Goal: Transaction & Acquisition: Book appointment/travel/reservation

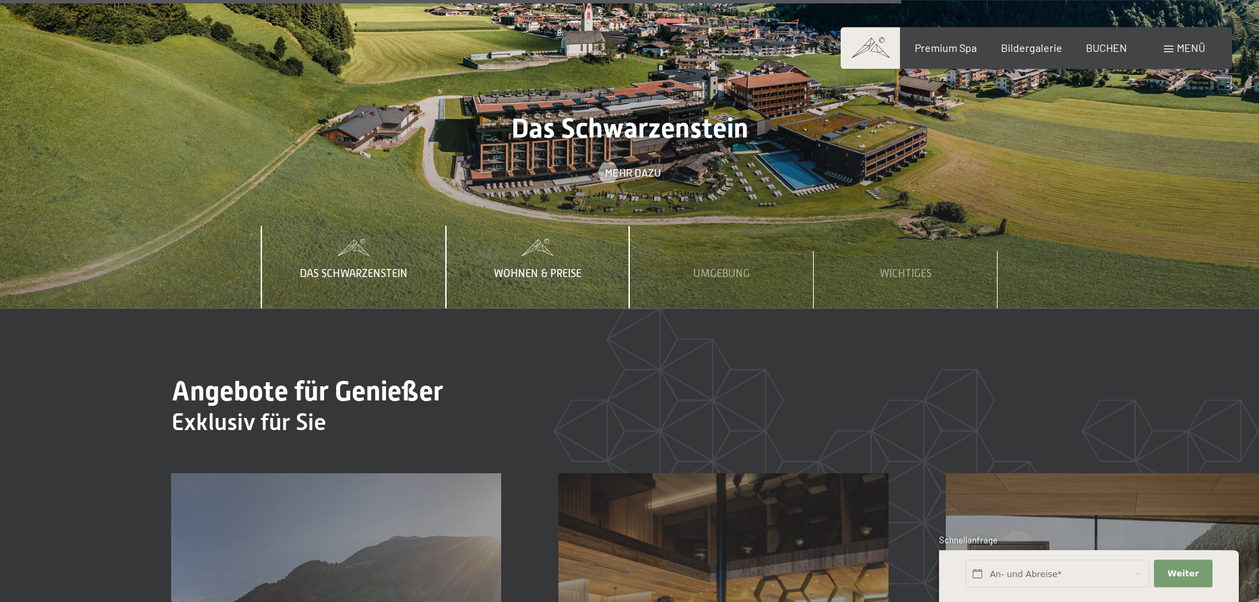
scroll to position [4880, 0]
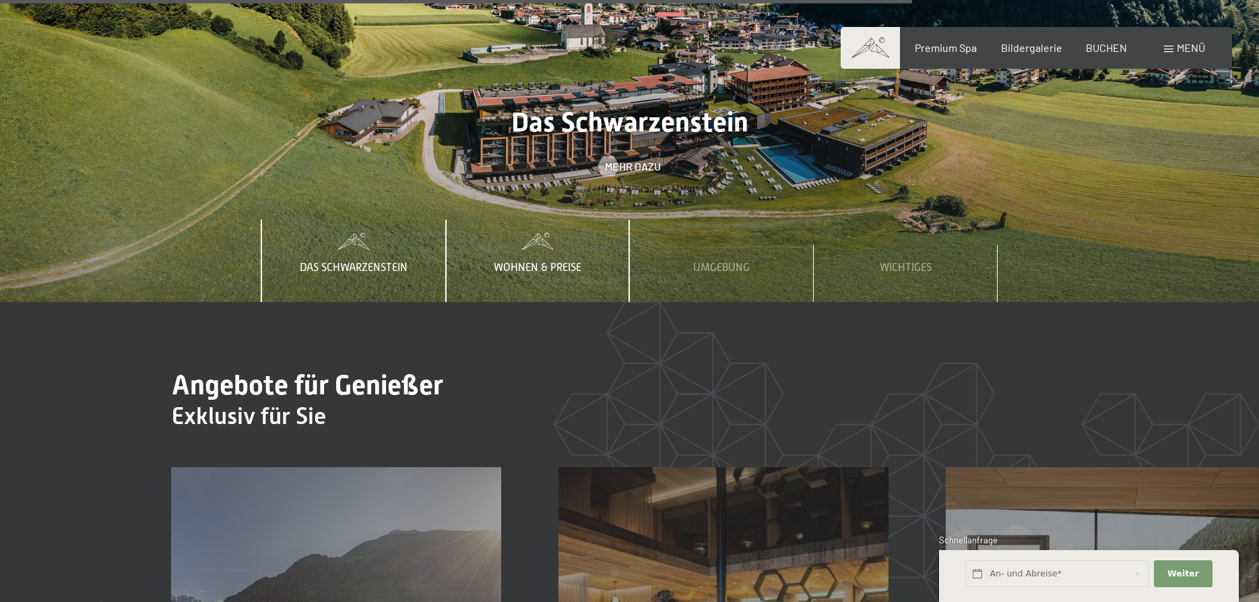
click at [536, 261] on span "Wohnen & Preise" at bounding box center [538, 267] width 88 height 12
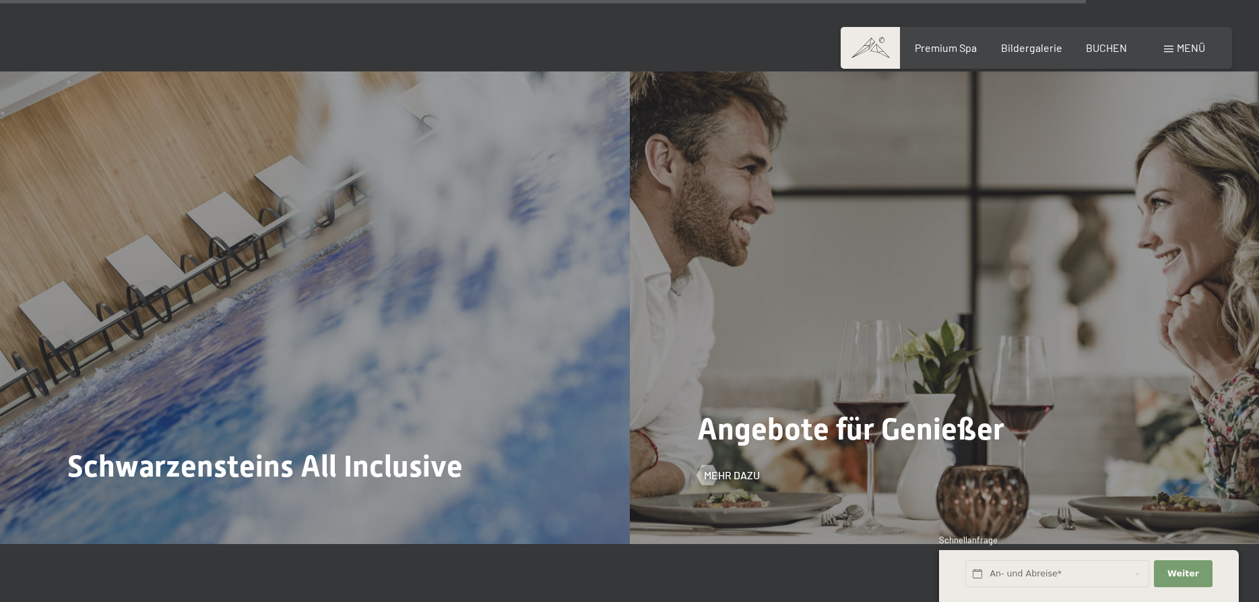
scroll to position [5910, 0]
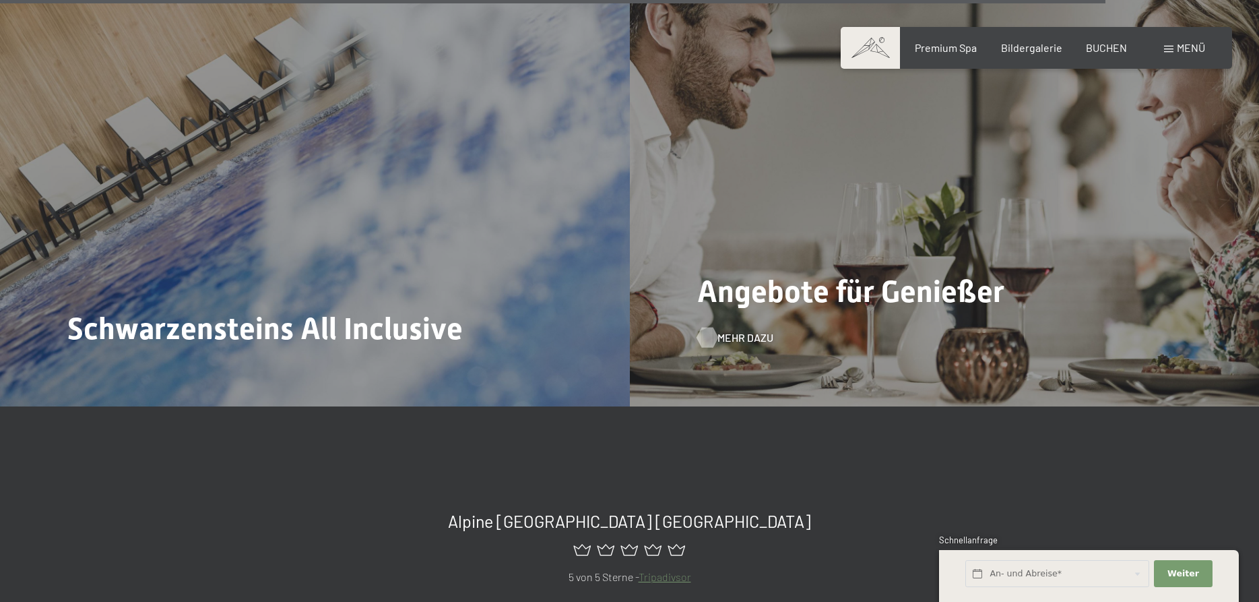
click at [730, 330] on span "Mehr dazu" at bounding box center [746, 337] width 56 height 15
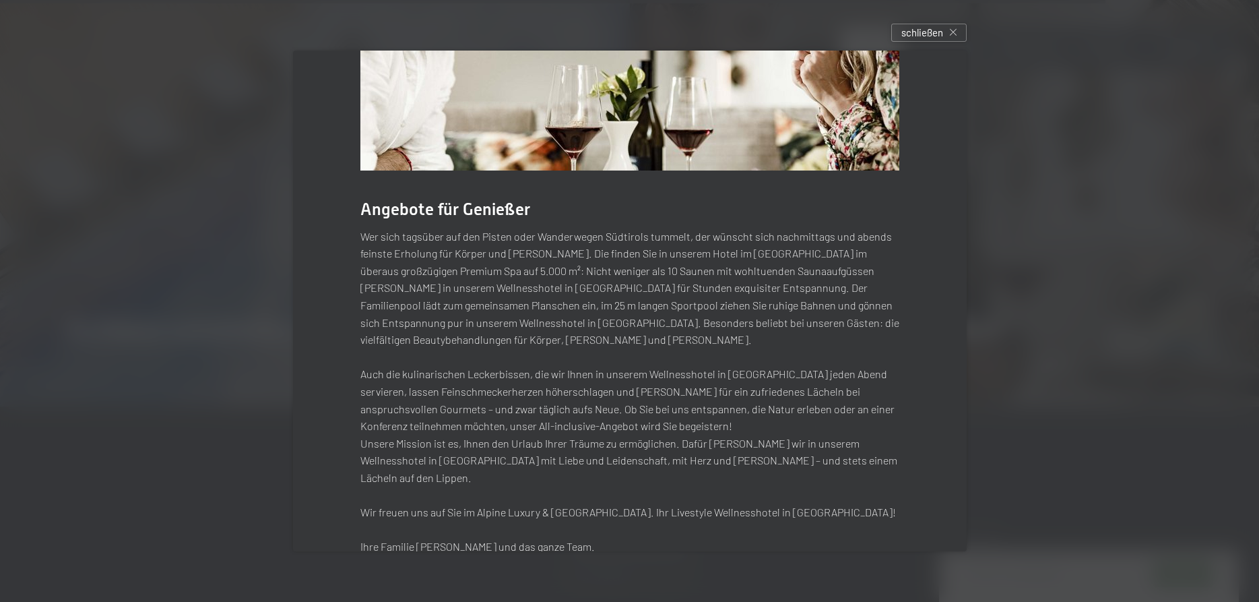
scroll to position [0, 0]
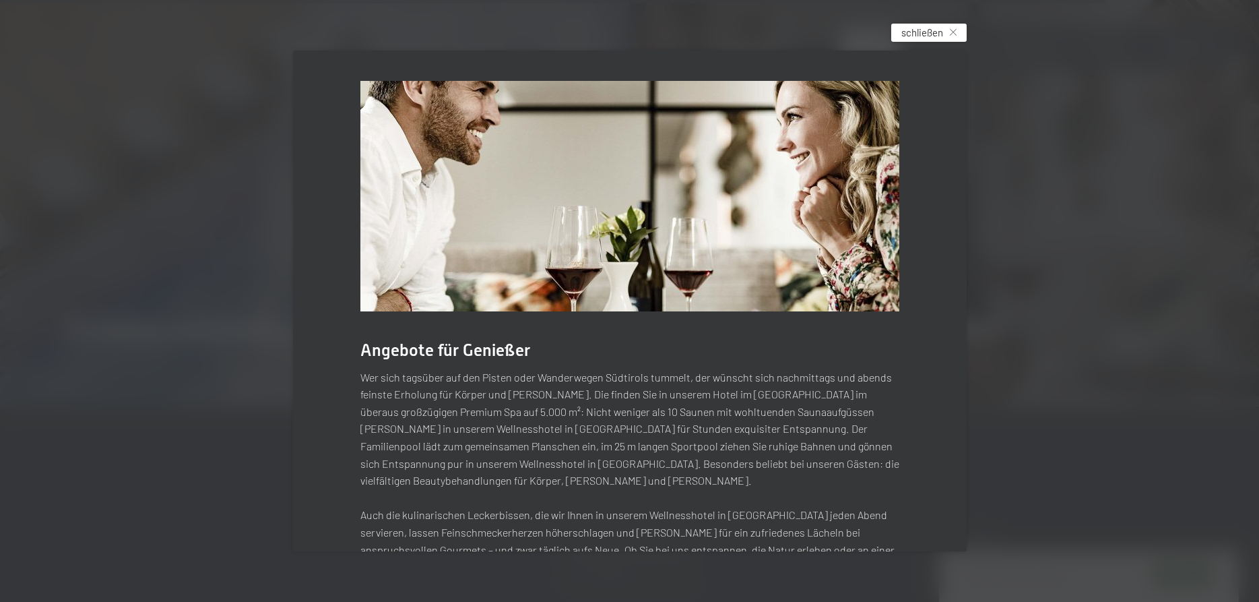
click at [902, 36] on span "schließen" at bounding box center [923, 33] width 42 height 14
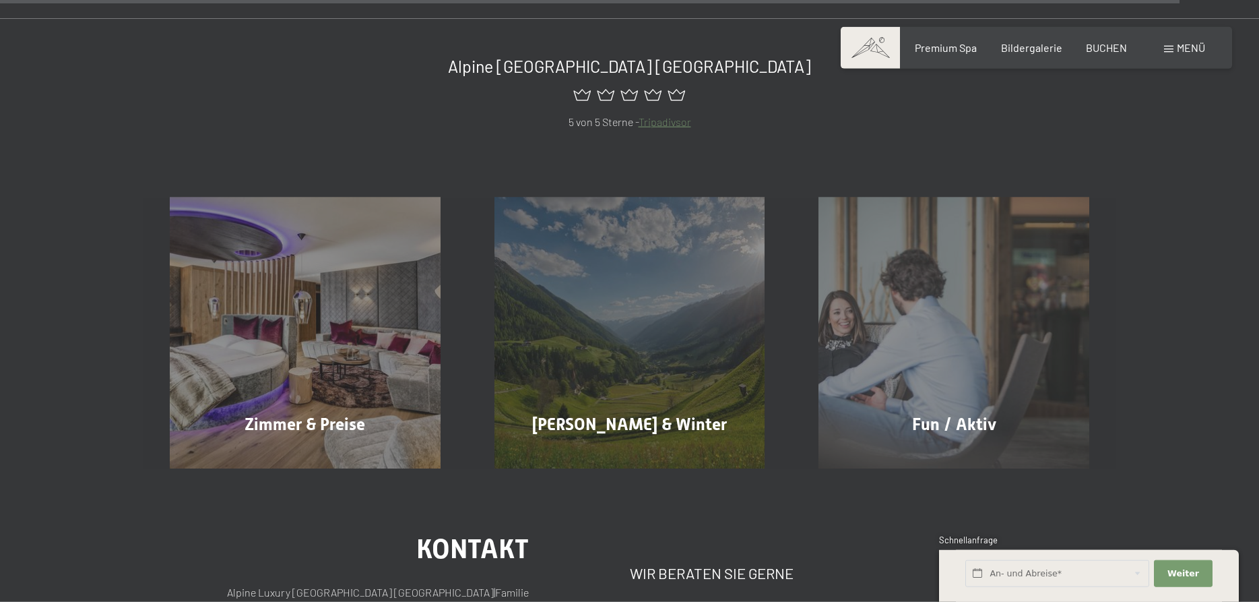
scroll to position [6392, 0]
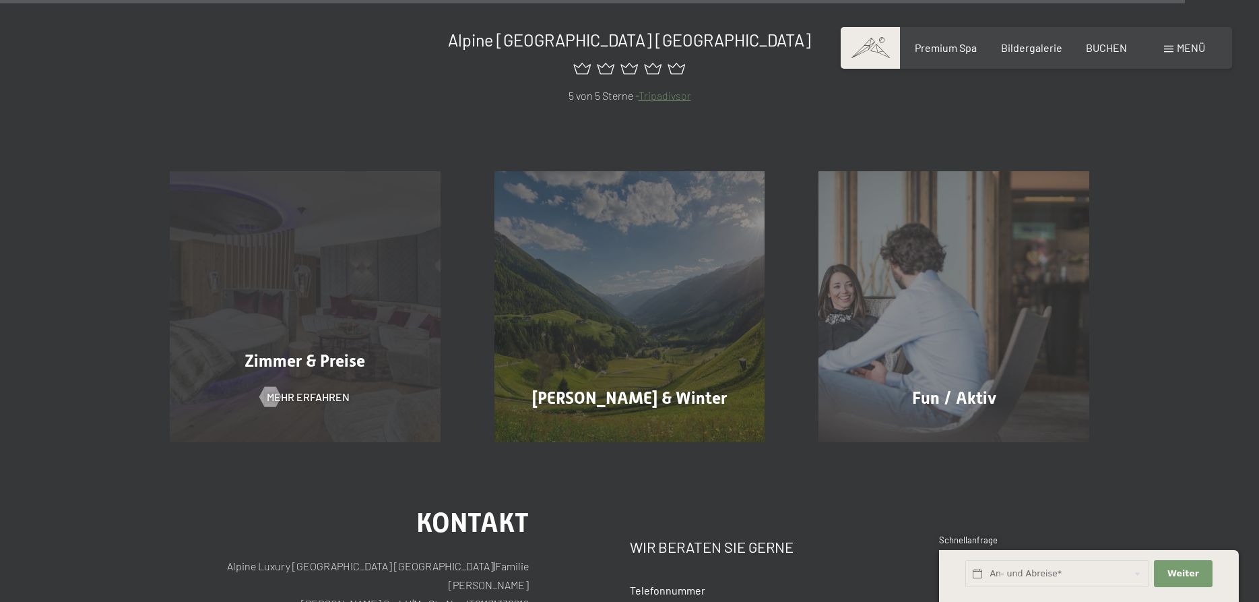
click at [267, 261] on div "Zimmer & Preise Mehr erfahren" at bounding box center [305, 306] width 325 height 271
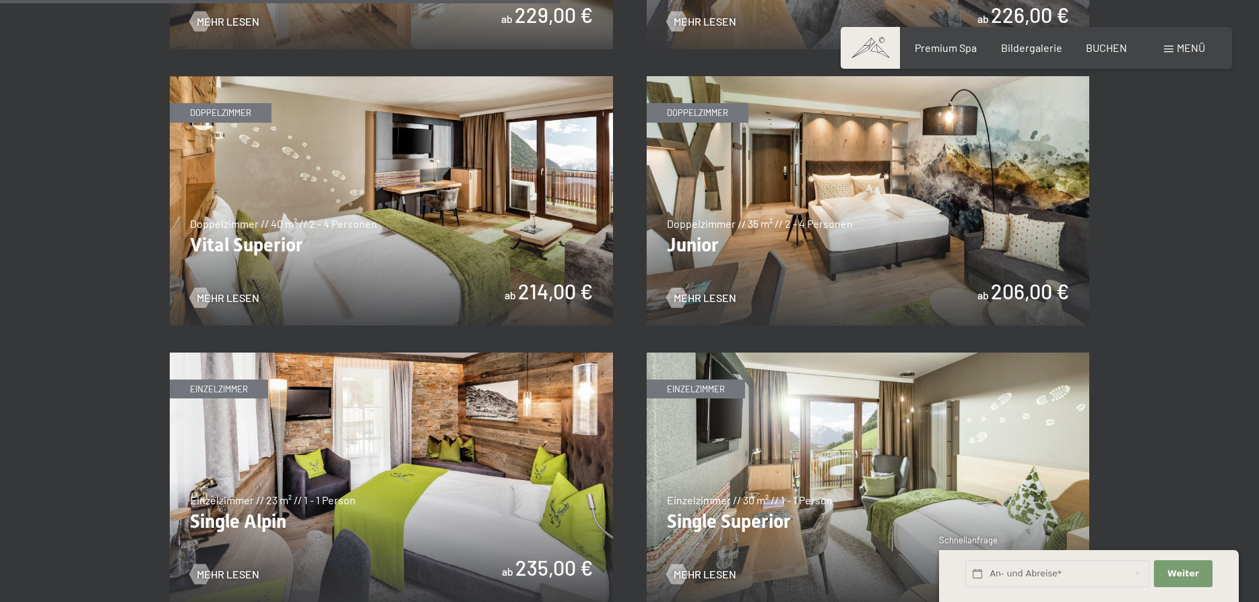
scroll to position [1856, 0]
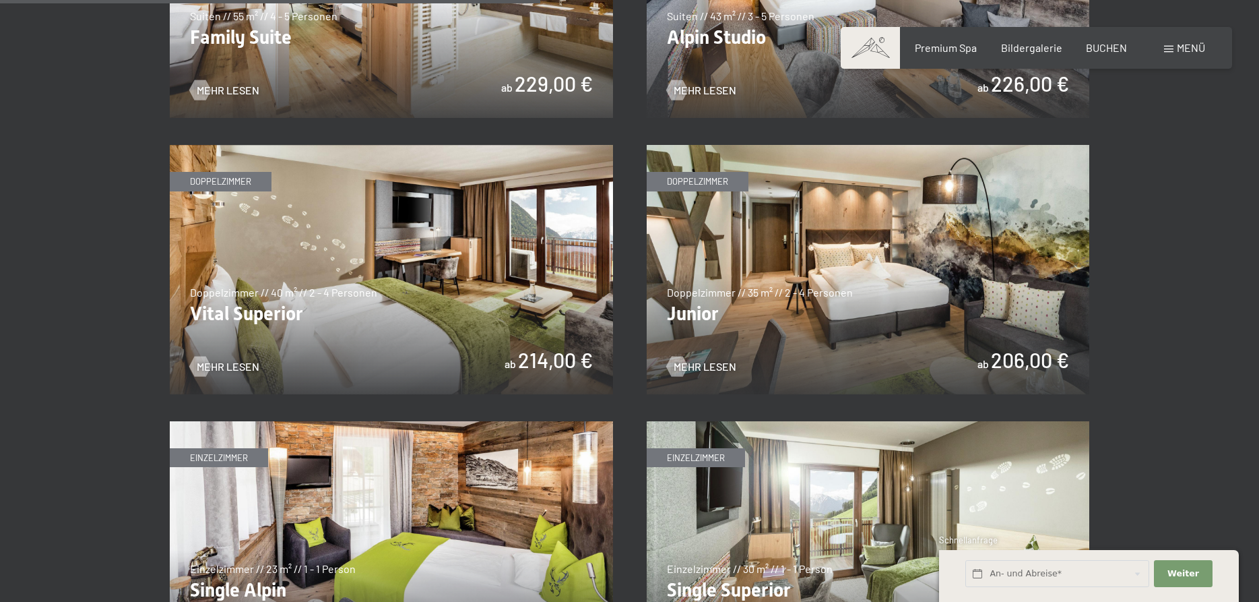
click at [942, 319] on img at bounding box center [868, 269] width 443 height 249
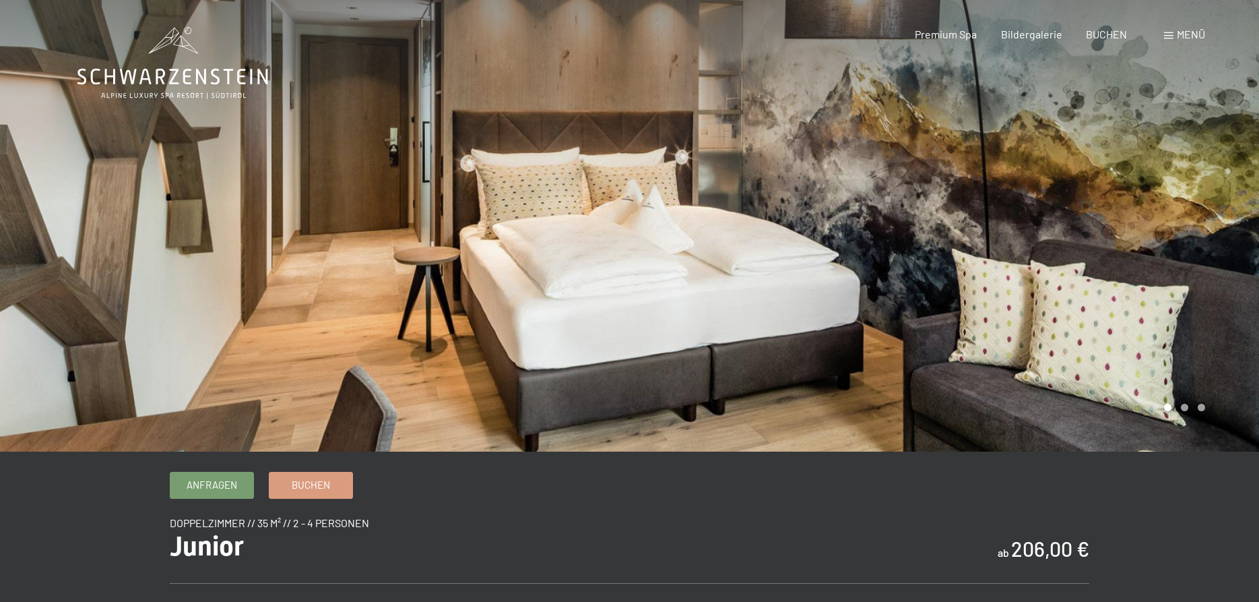
click at [1231, 237] on div at bounding box center [945, 225] width 630 height 451
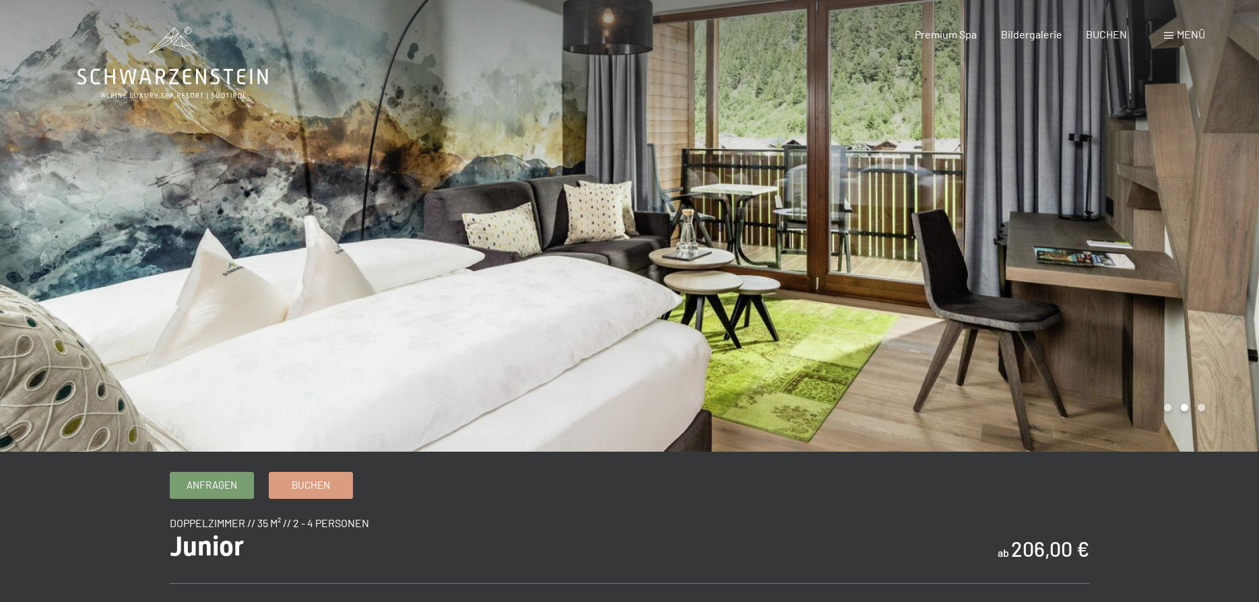
click at [1231, 237] on div at bounding box center [945, 225] width 630 height 451
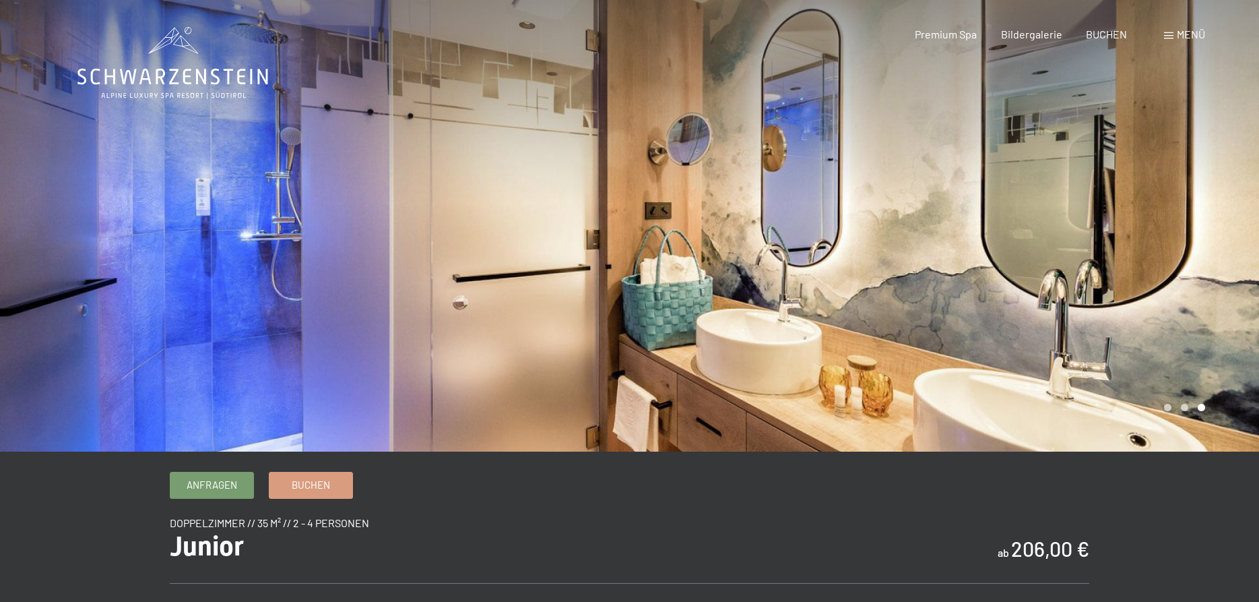
click at [1231, 237] on div at bounding box center [945, 225] width 630 height 451
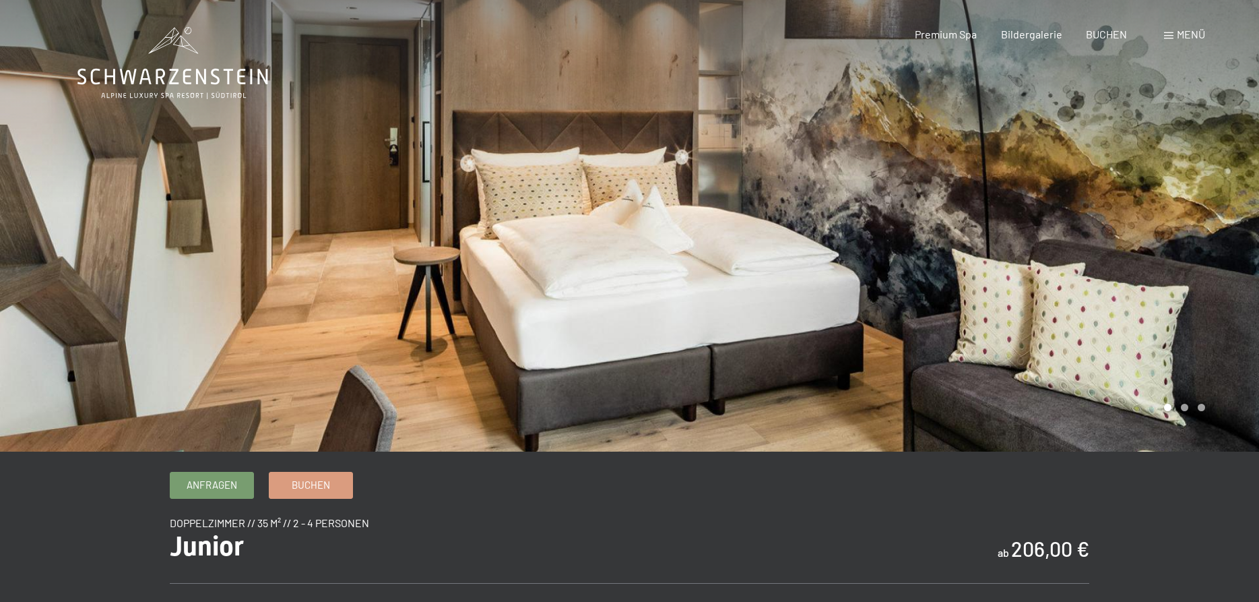
click at [1231, 237] on div at bounding box center [945, 225] width 630 height 451
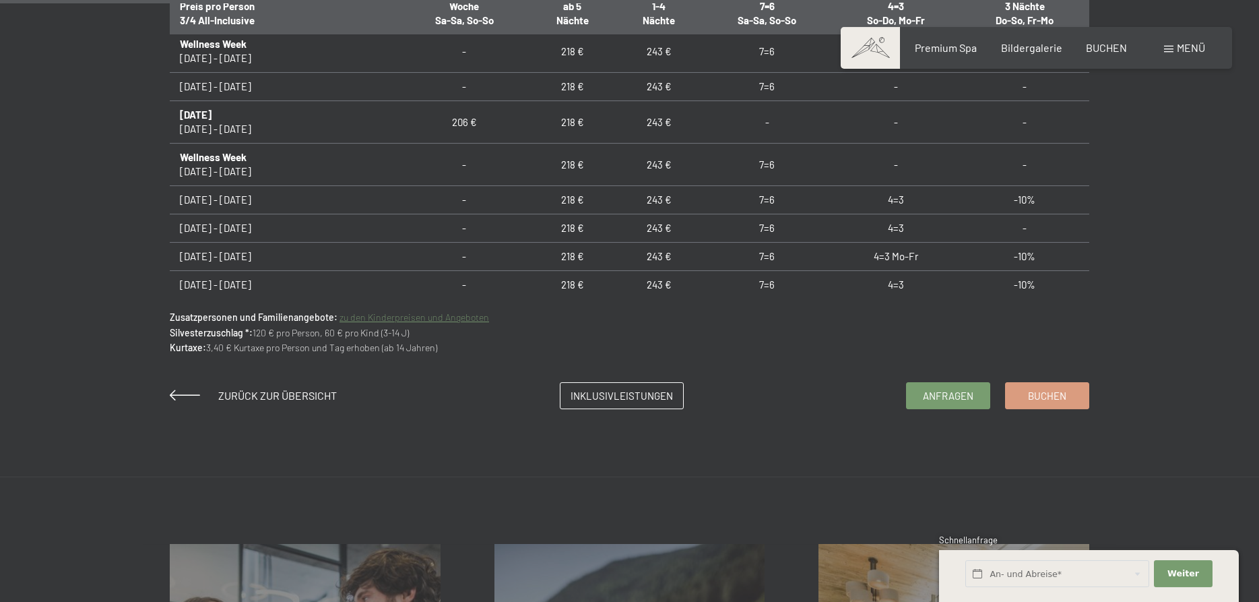
scroll to position [962, 0]
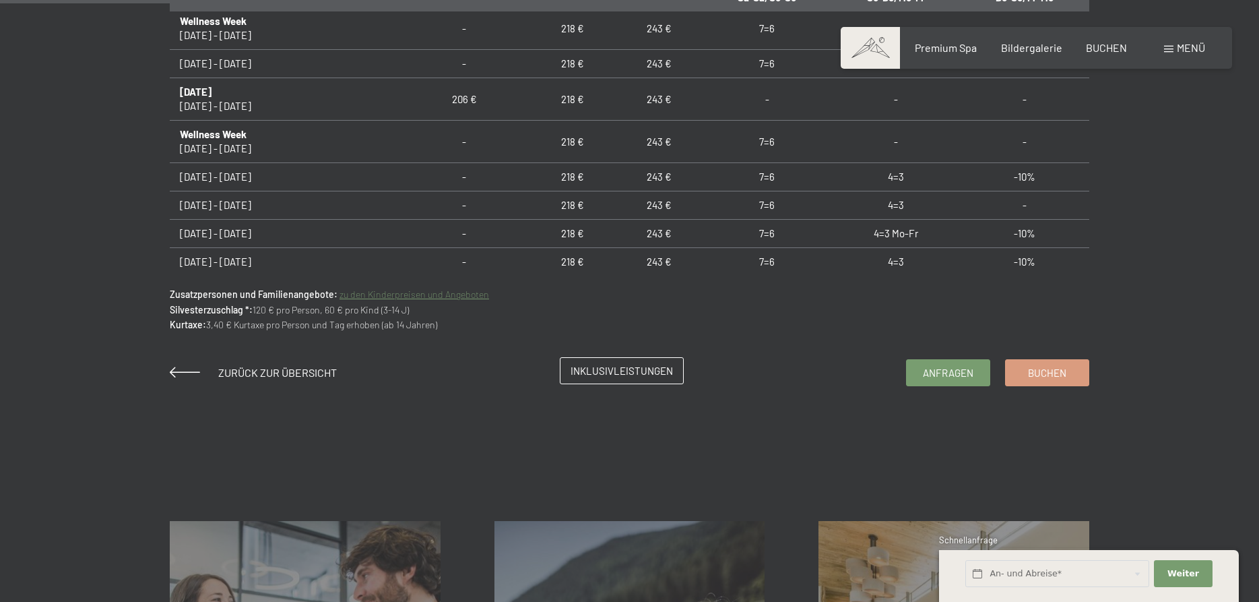
click at [611, 373] on span "Inklusivleistungen" at bounding box center [622, 371] width 102 height 14
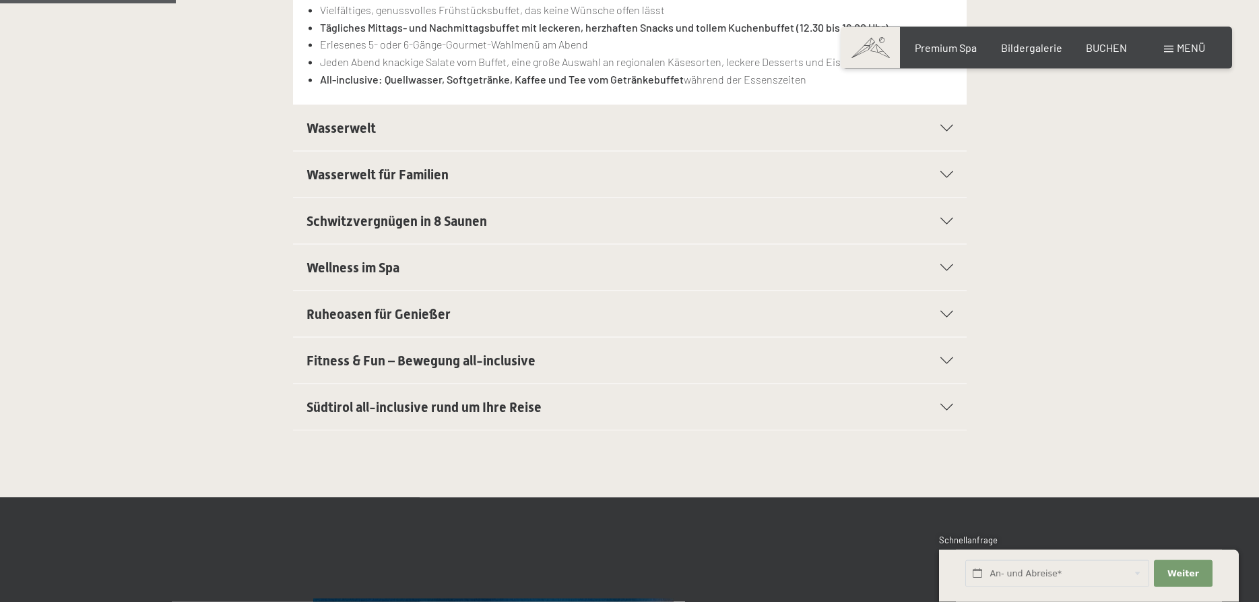
scroll to position [481, 0]
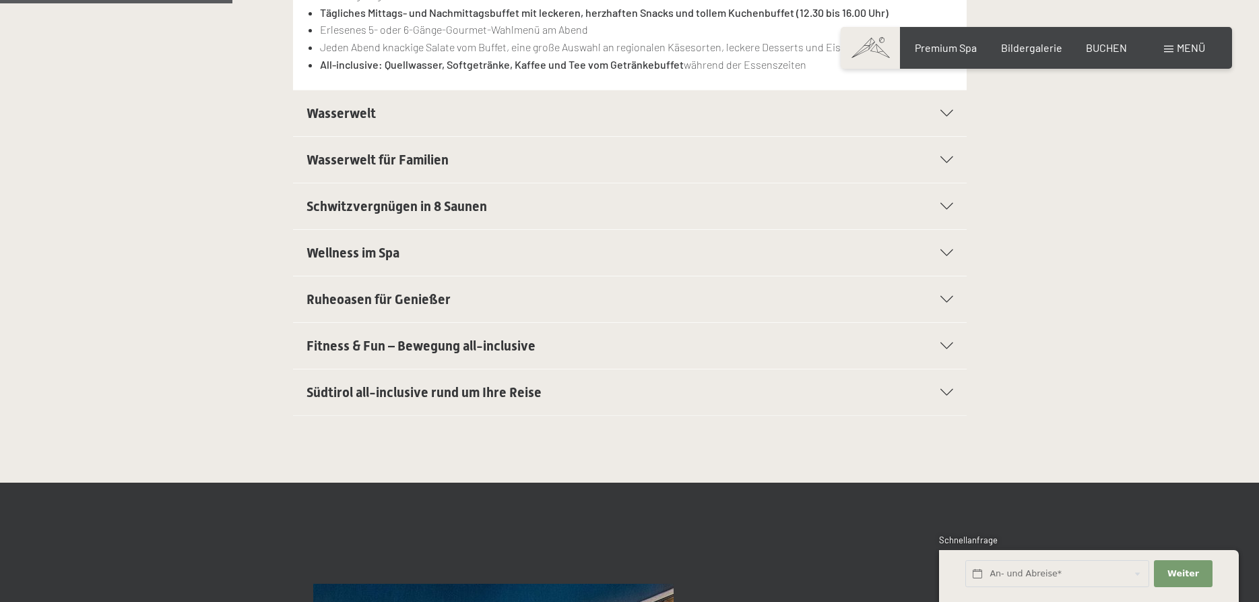
click at [538, 396] on span "Südtirol all-inclusive rund um Ihre Reise" at bounding box center [424, 392] width 235 height 16
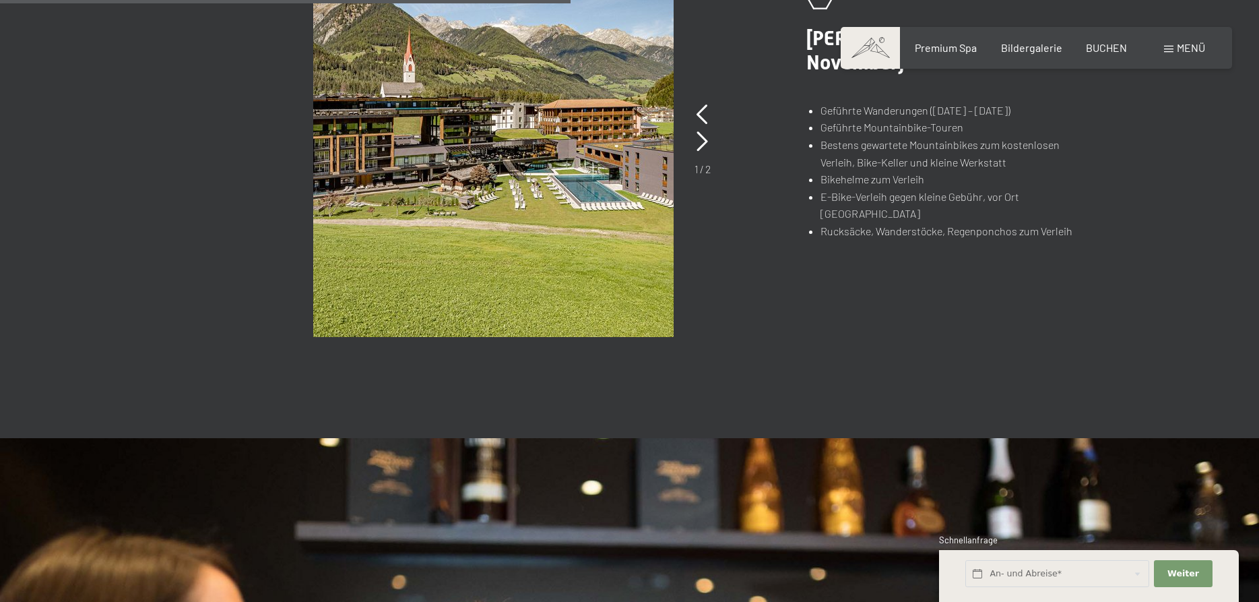
scroll to position [1640, 0]
